Goal: Task Accomplishment & Management: Use online tool/utility

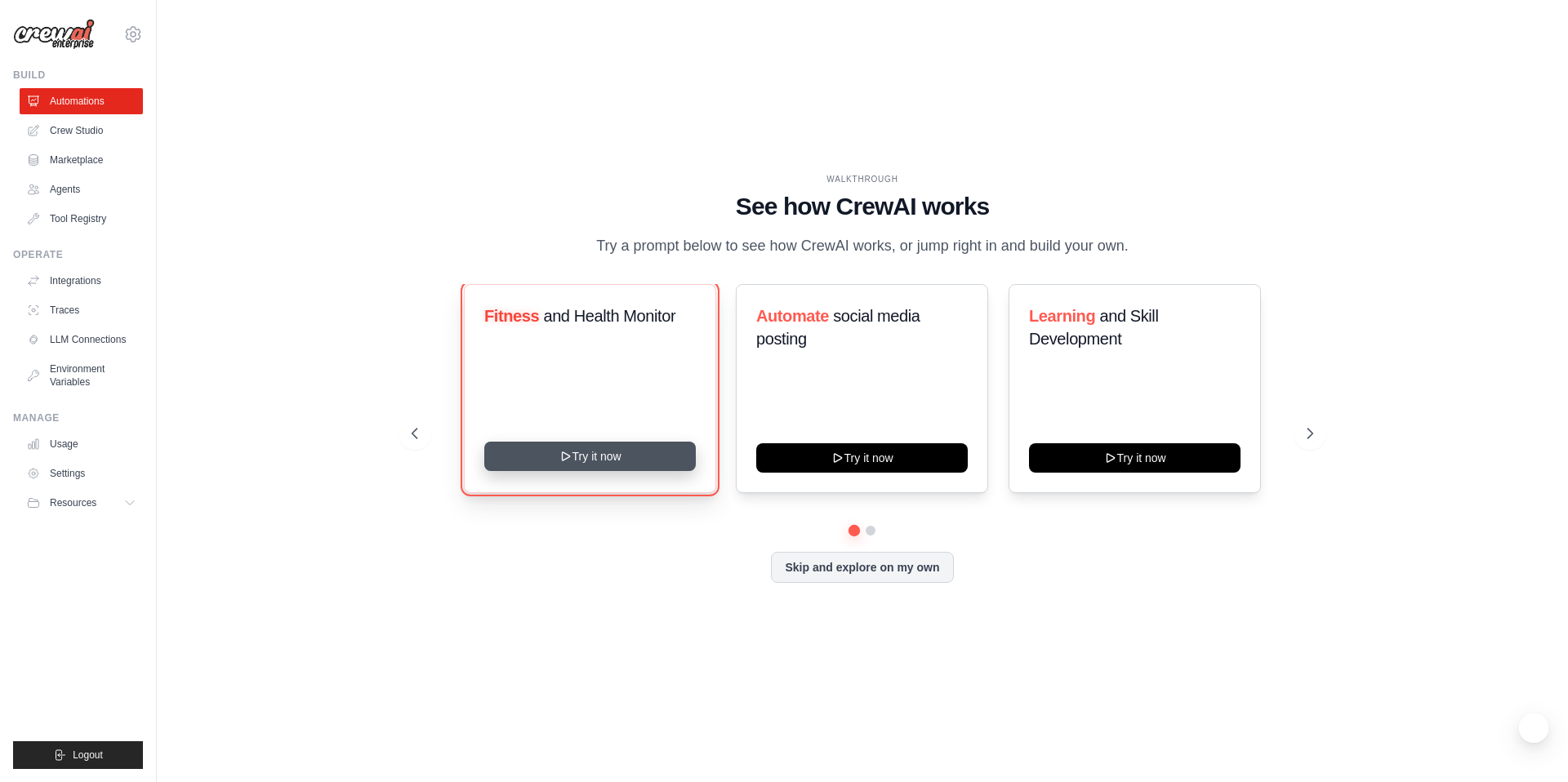
click at [629, 458] on button "Try it now" at bounding box center [589, 457] width 211 height 30
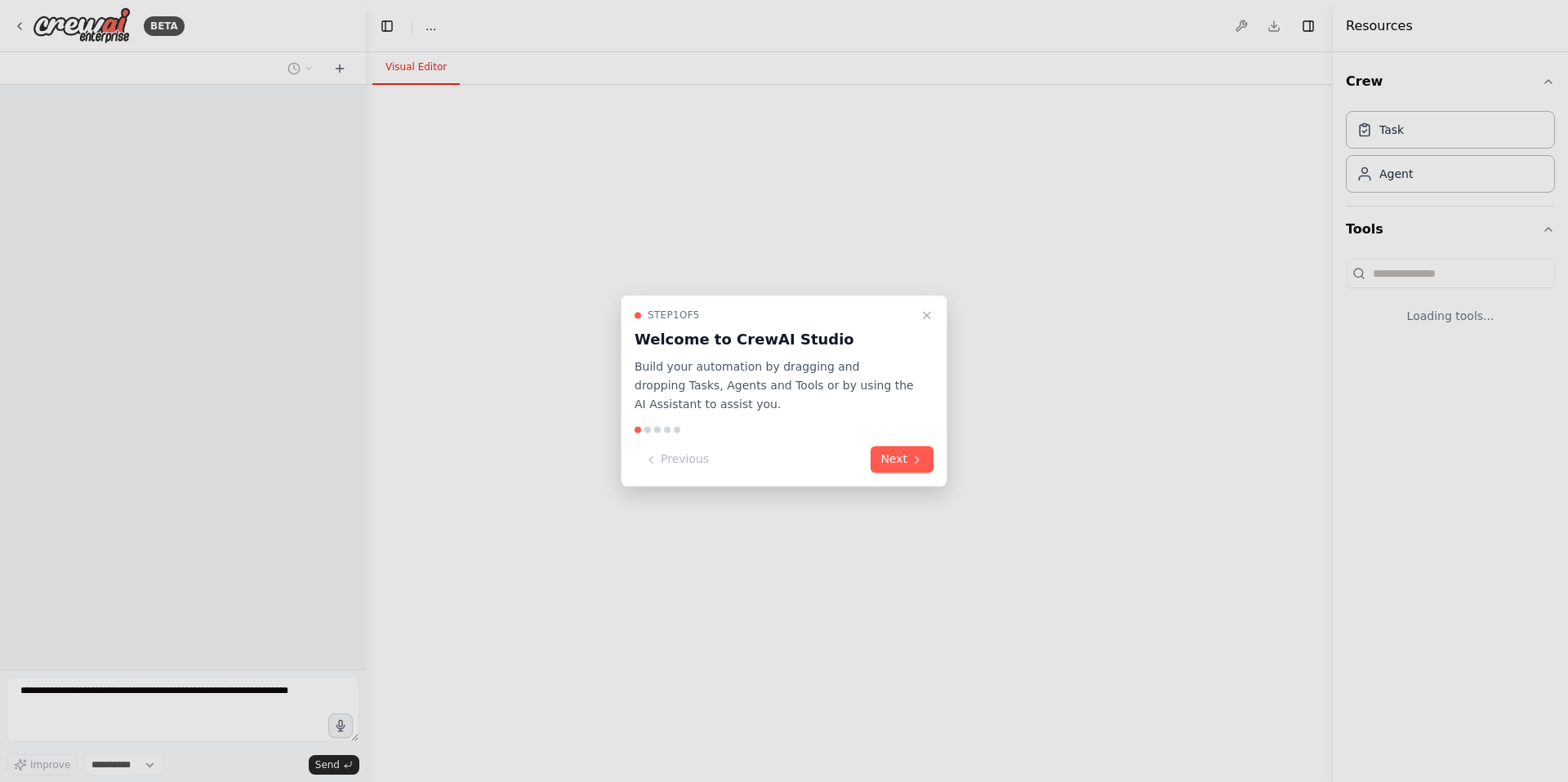
select select "****"
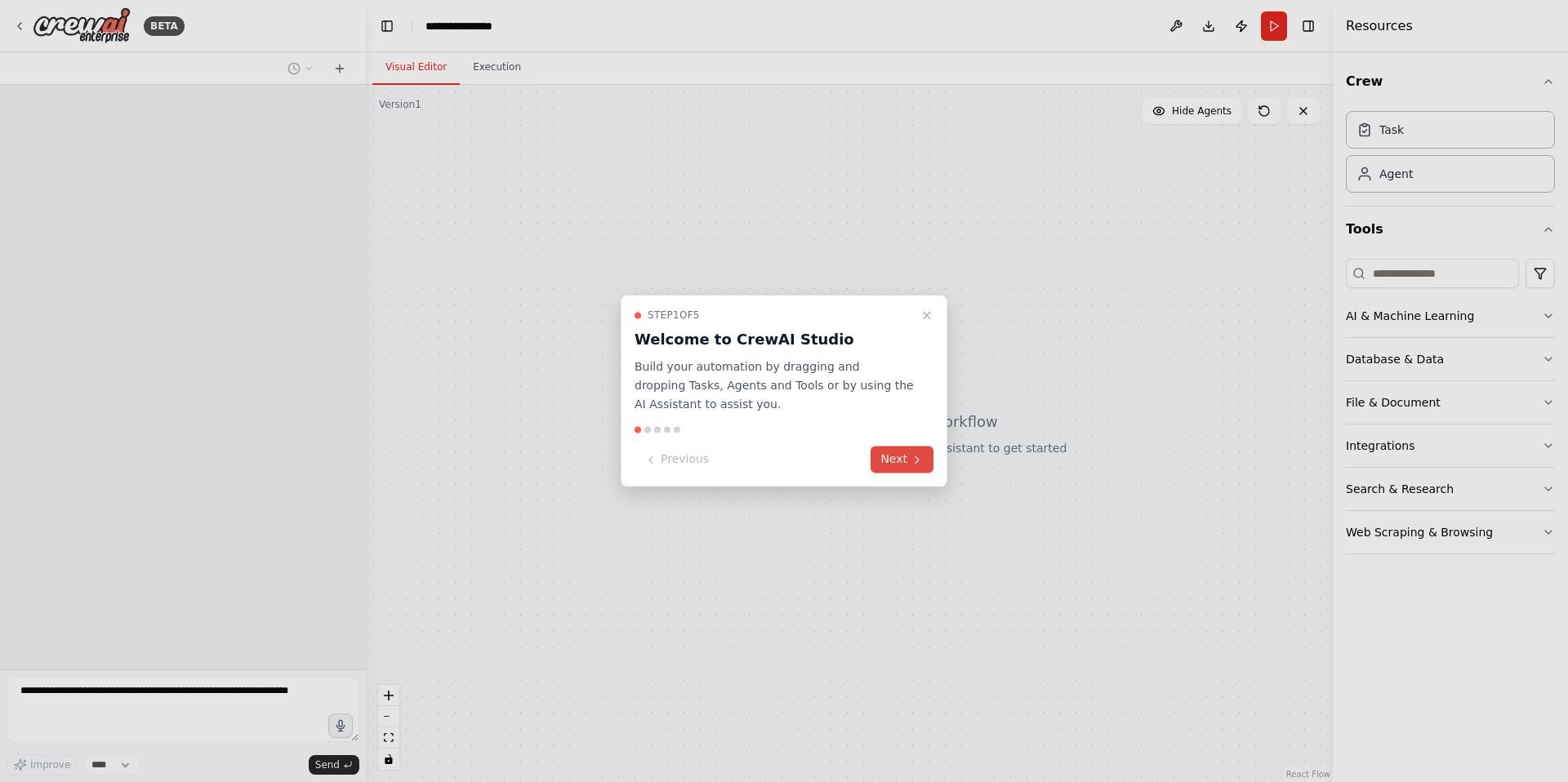
click at [904, 461] on button "Next" at bounding box center [902, 460] width 63 height 27
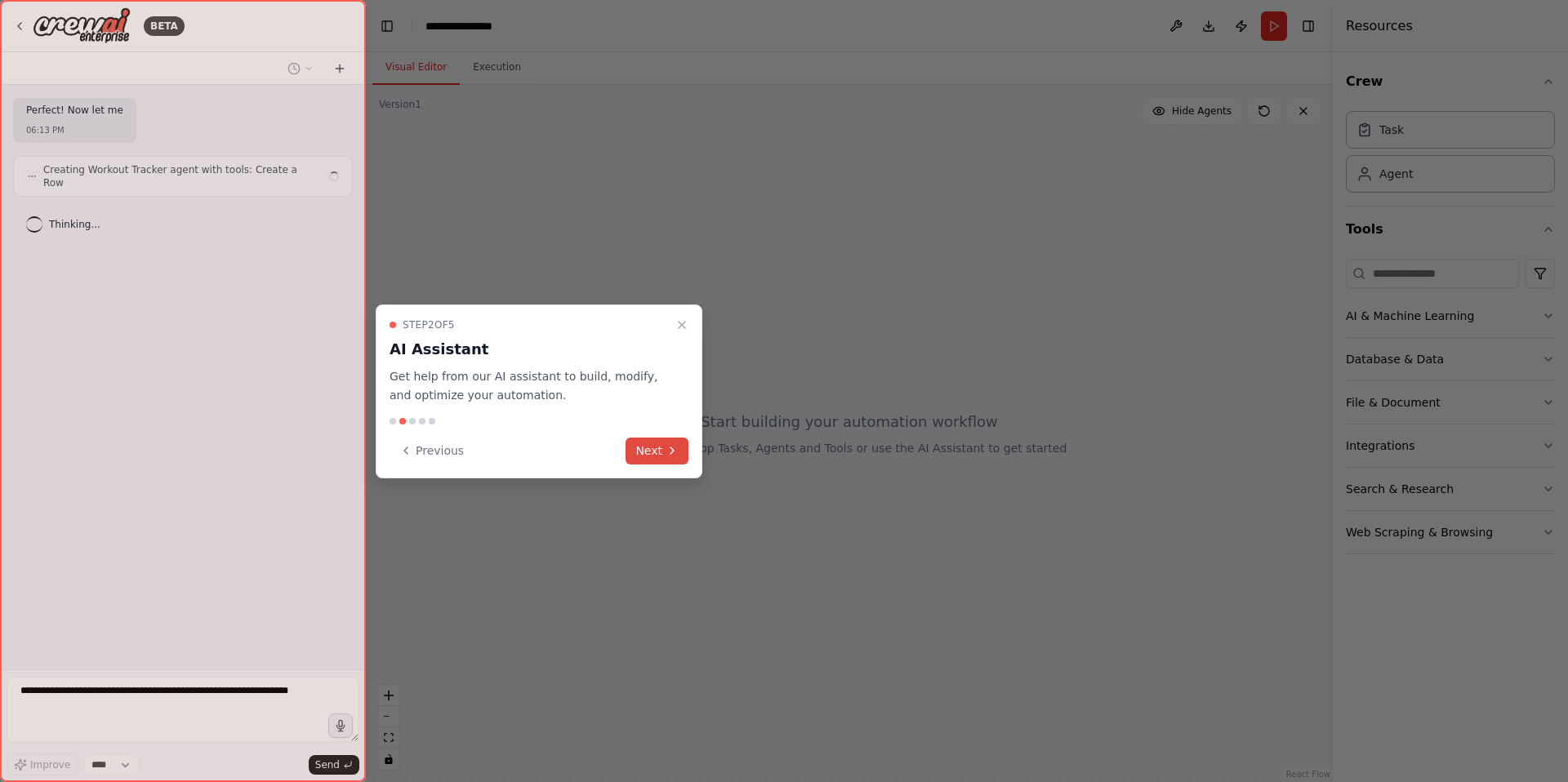
click at [672, 459] on button "Next" at bounding box center [657, 451] width 63 height 27
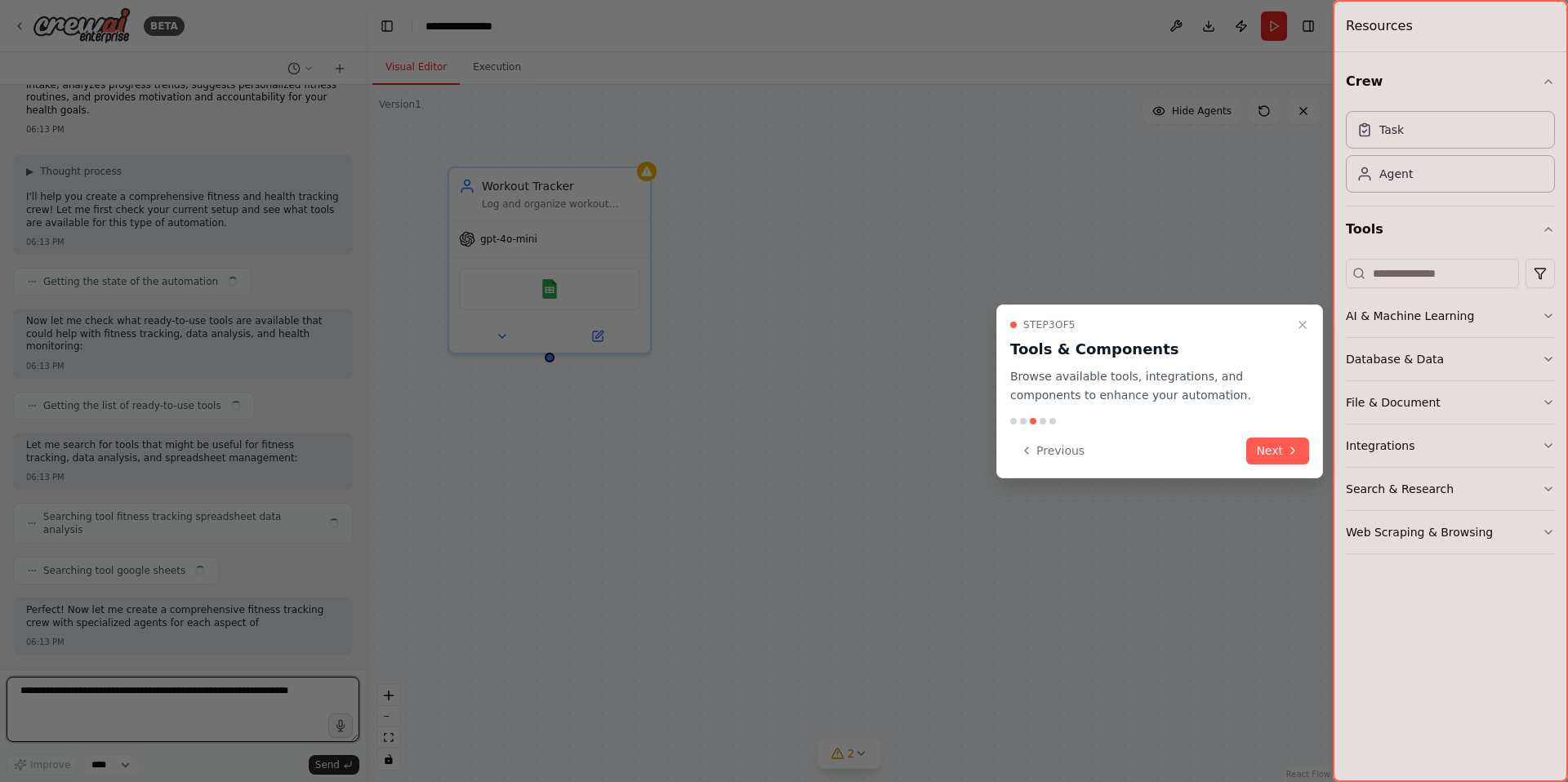
scroll to position [51, 0]
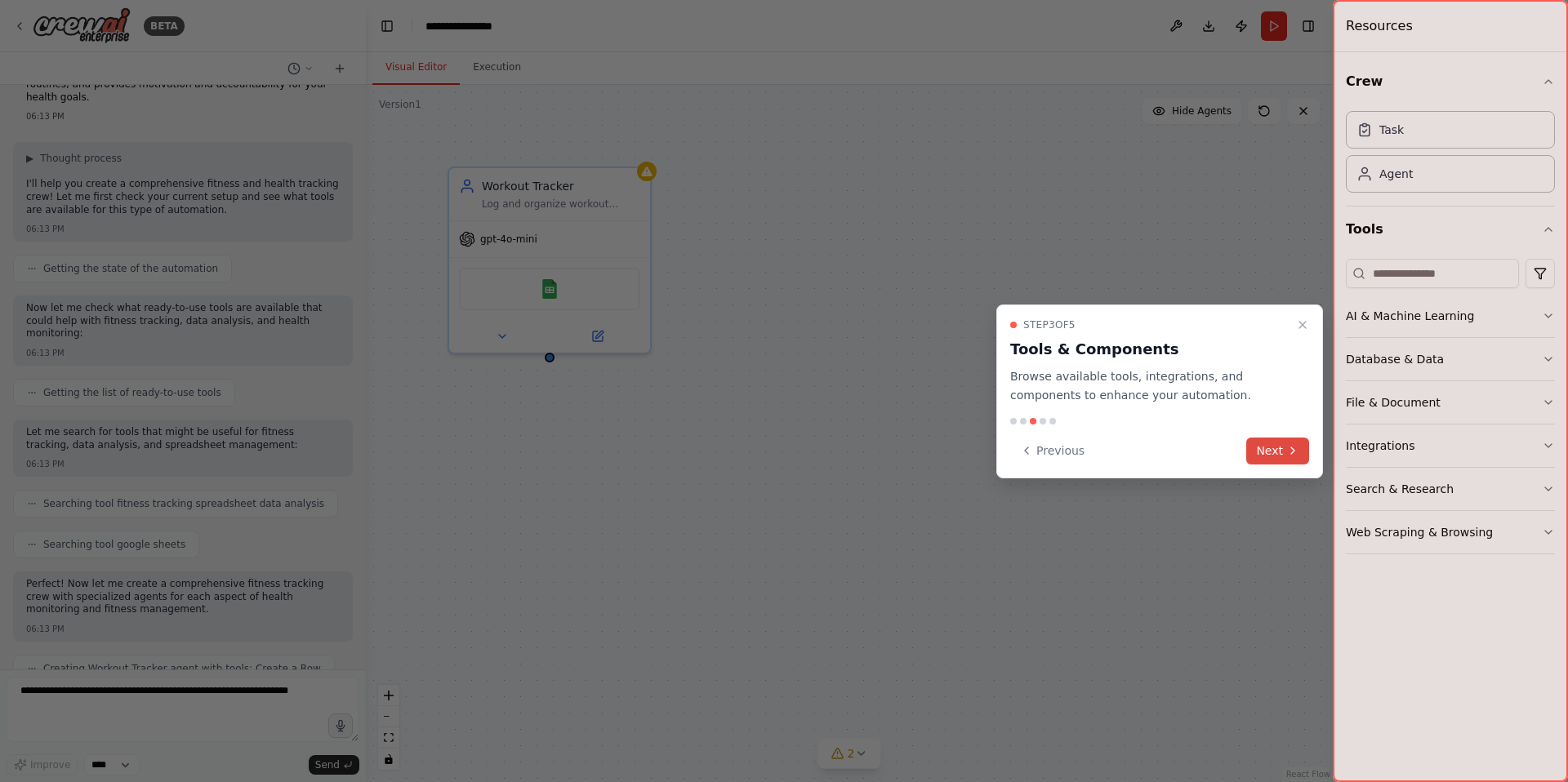
click at [1287, 445] on icon at bounding box center [1292, 450] width 13 height 13
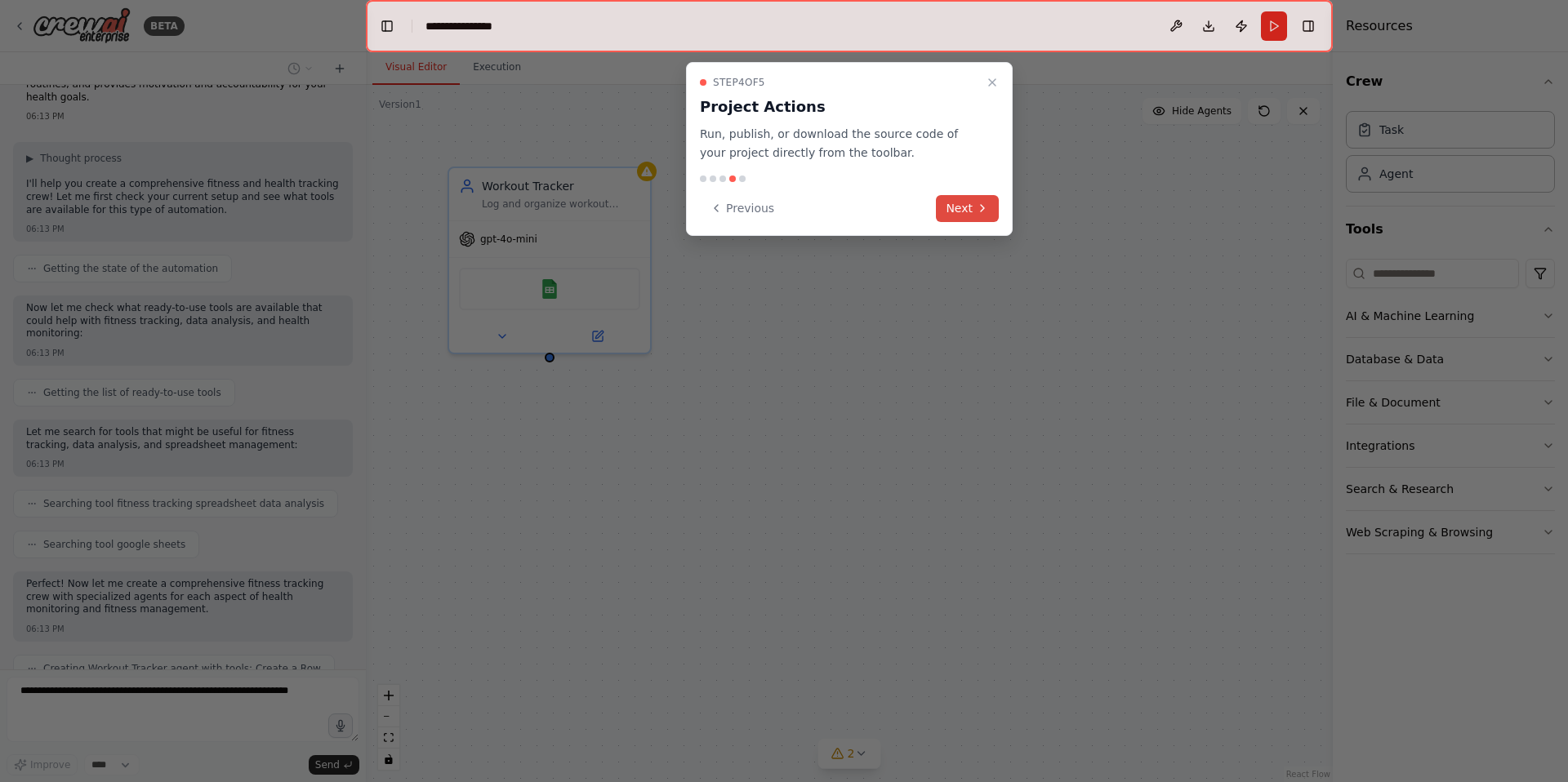
click at [969, 216] on button "Next" at bounding box center [967, 209] width 63 height 27
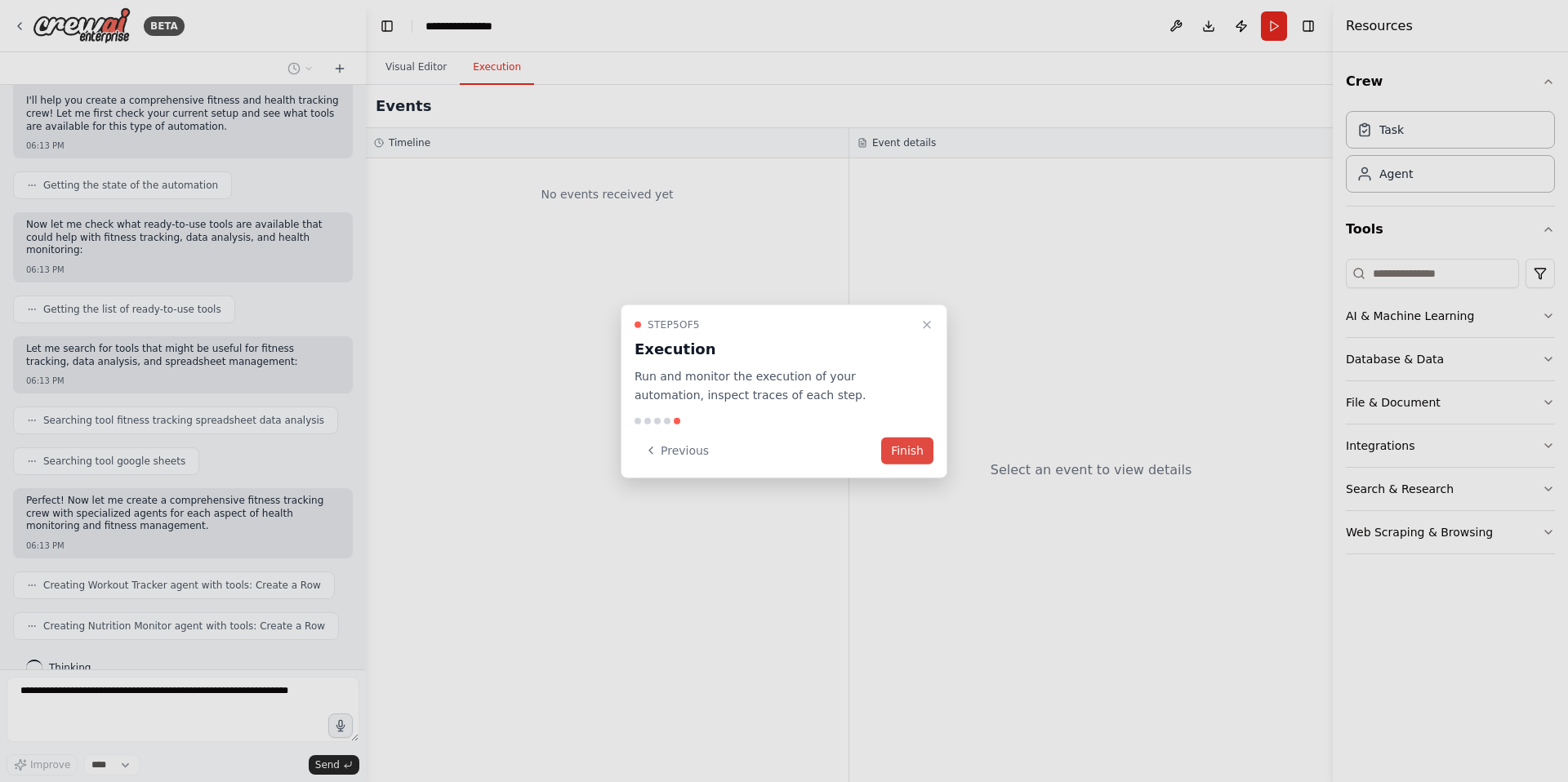
click at [917, 454] on button "Finish" at bounding box center [907, 450] width 52 height 27
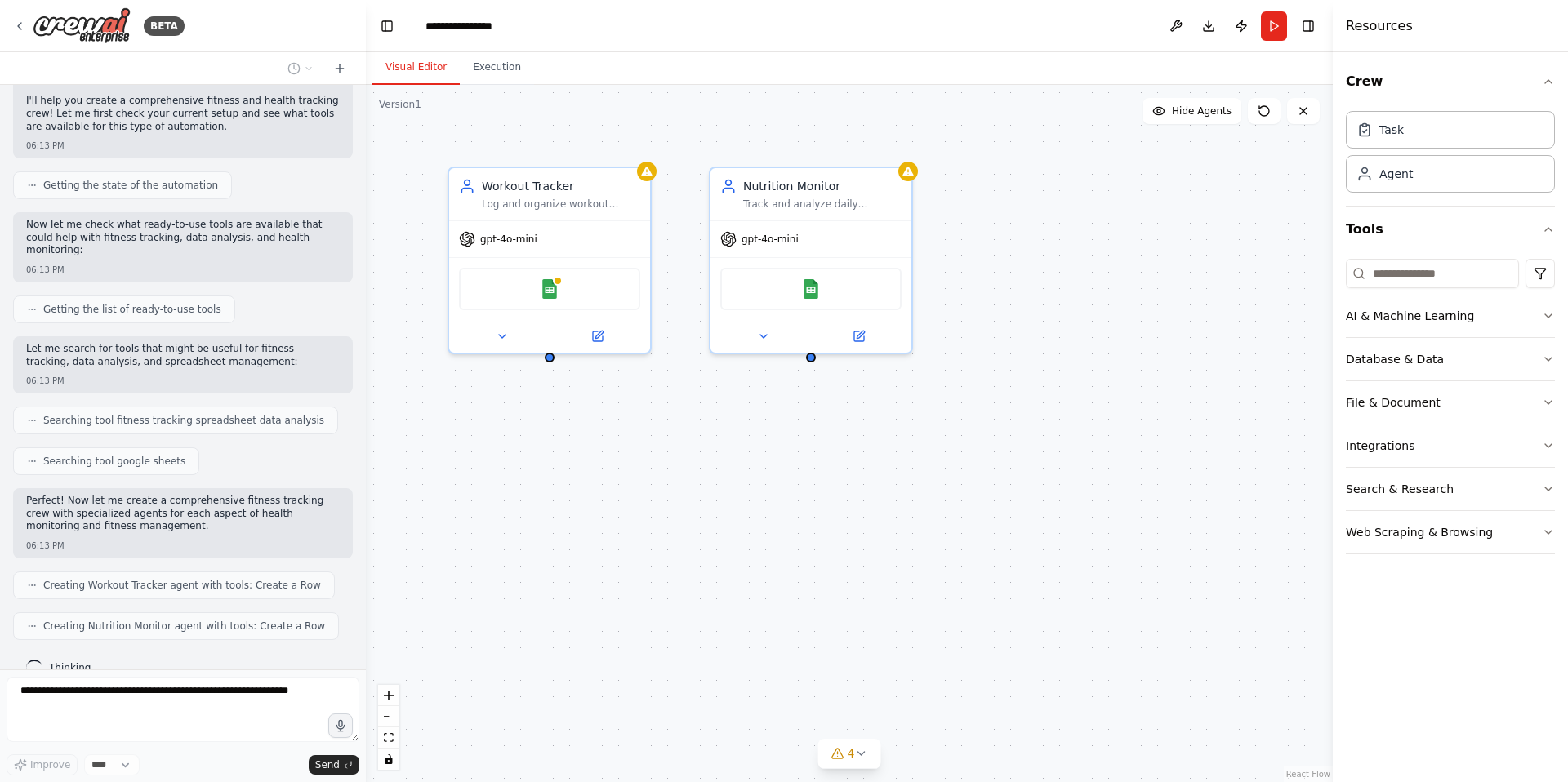
scroll to position [176, 0]
